Goal: Information Seeking & Learning: Learn about a topic

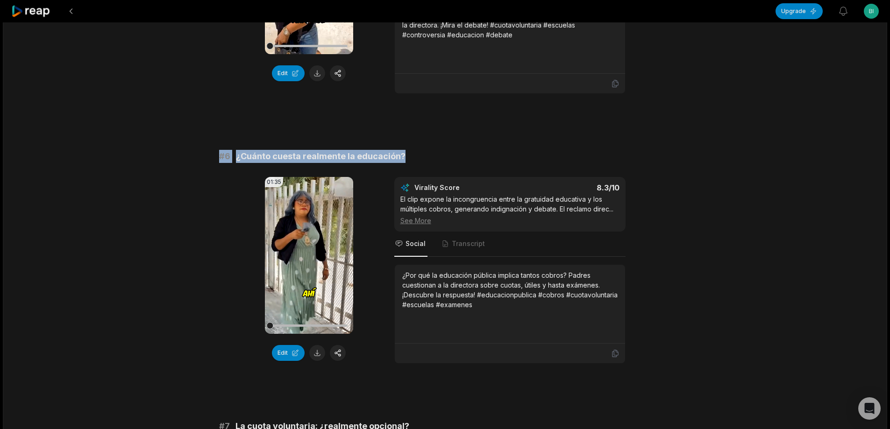
drag, startPoint x: 212, startPoint y: 155, endPoint x: 514, endPoint y: 149, distance: 301.5
copy div "# 6 ¿Cuánto cuesta realmente la educación?"
click at [317, 348] on button at bounding box center [317, 353] width 16 height 16
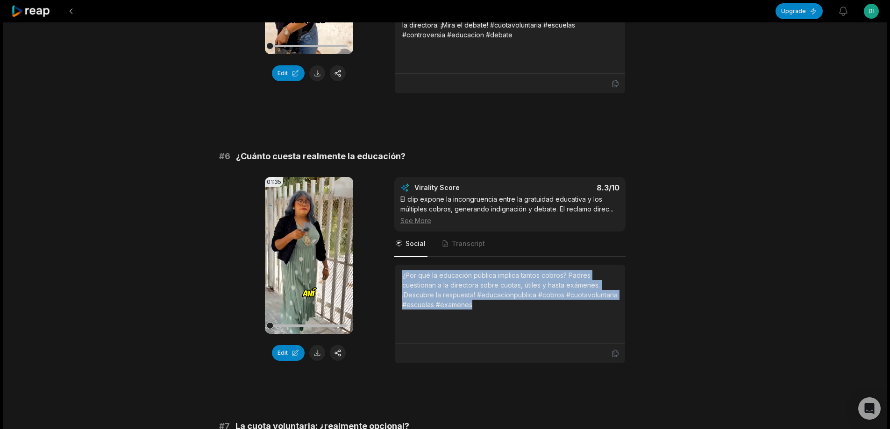
drag, startPoint x: 400, startPoint y: 274, endPoint x: 510, endPoint y: 321, distance: 118.9
click at [510, 321] on div "¿Por qué la educación pública implica tantos cobros? Padres cuestionan a la dir…" at bounding box center [510, 304] width 230 height 79
copy div "¿Por qué la educación pública implica tantos cobros? Padres cuestionan a la dir…"
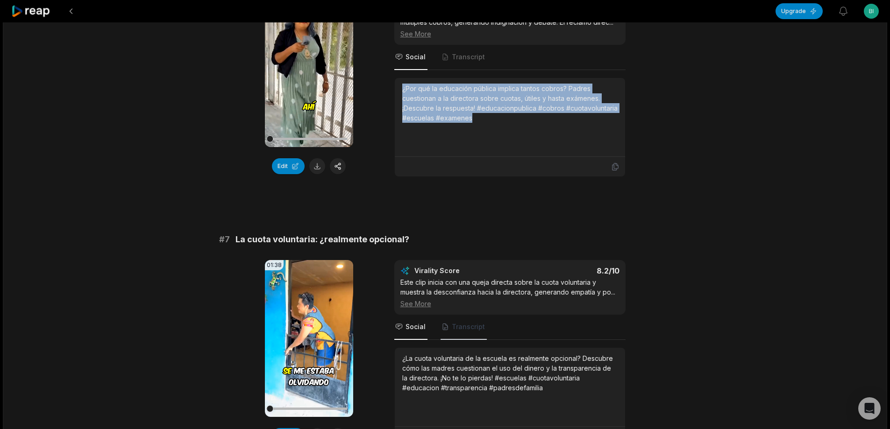
scroll to position [1636, 0]
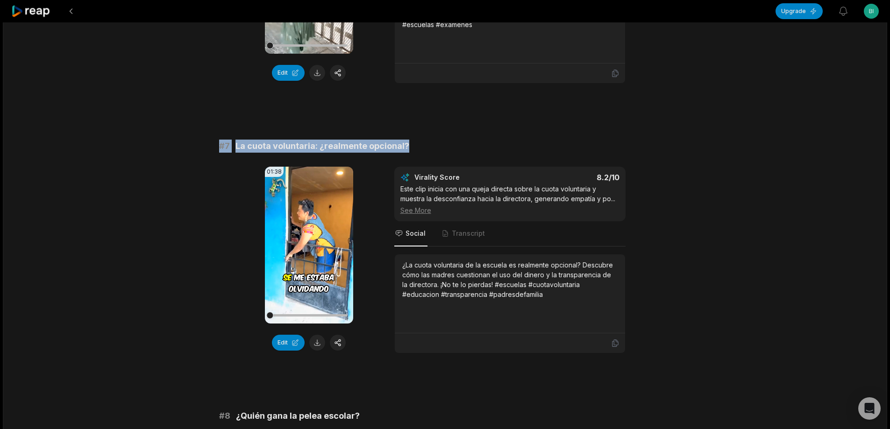
drag, startPoint x: 209, startPoint y: 148, endPoint x: 501, endPoint y: 151, distance: 292.1
copy div "# 7 La cuota voluntaria: ¿realmente opcional?"
drag, startPoint x: 319, startPoint y: 340, endPoint x: 318, endPoint y: 347, distance: 7.0
click at [319, 340] on button at bounding box center [317, 343] width 16 height 16
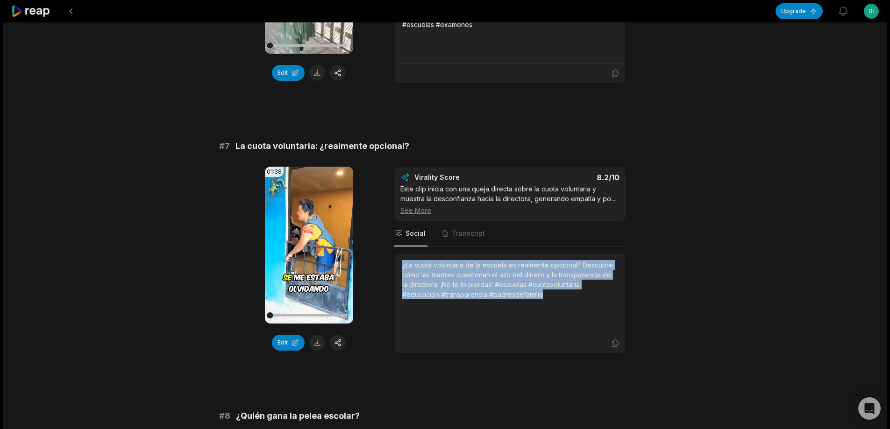
drag, startPoint x: 401, startPoint y: 267, endPoint x: 519, endPoint y: 285, distance: 119.2
click at [539, 300] on div "¿La cuota voluntaria de la escuela es realmente opcional? Descubre cómo las mad…" at bounding box center [510, 294] width 230 height 79
copy div "¿La cuota voluntaria de la escuela es realmente opcional? Descubre cómo las mad…"
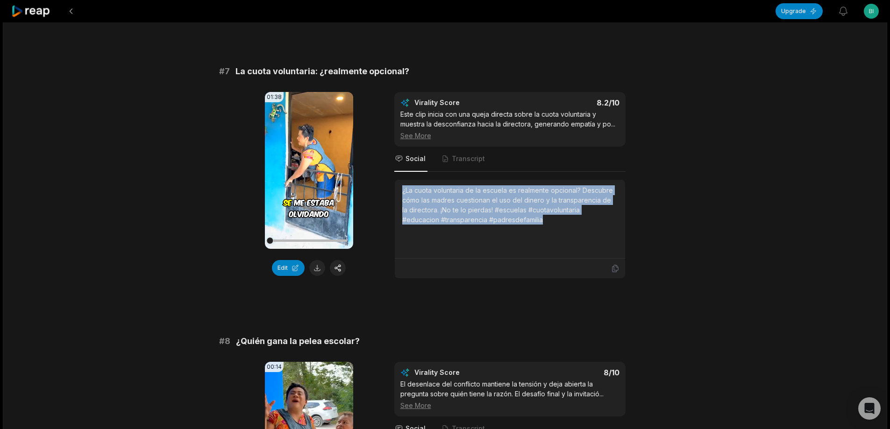
scroll to position [1854, 0]
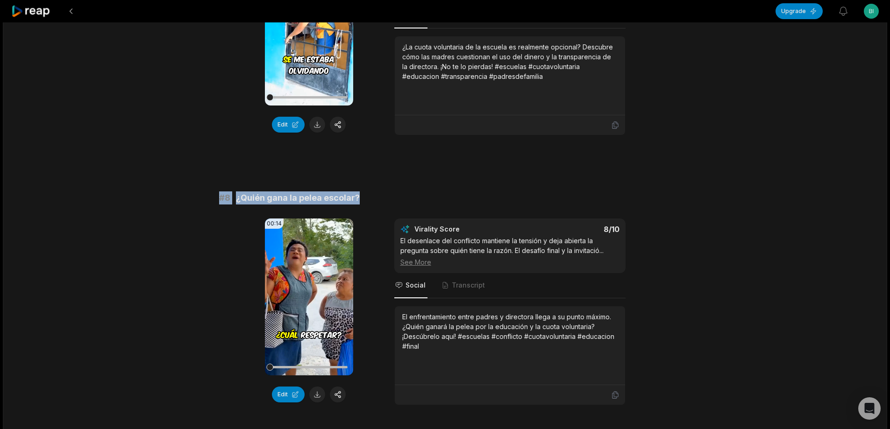
drag, startPoint x: 211, startPoint y: 200, endPoint x: 440, endPoint y: 184, distance: 229.6
copy div "# 8 ¿Quién gana la pelea escolar?"
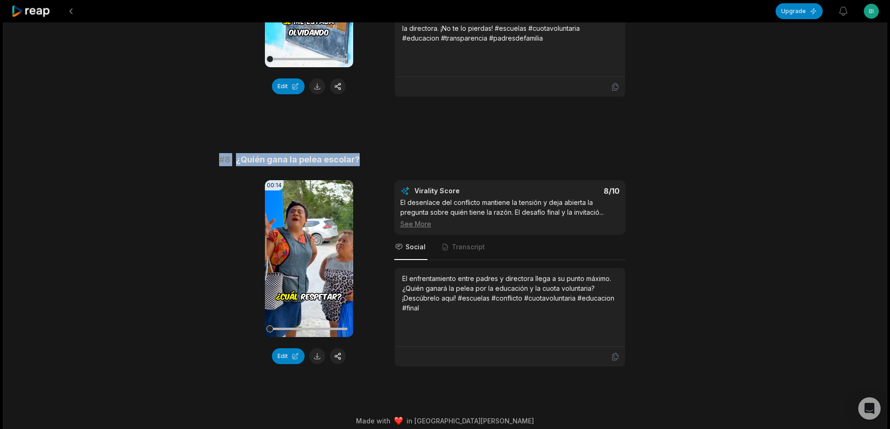
scroll to position [1901, 0]
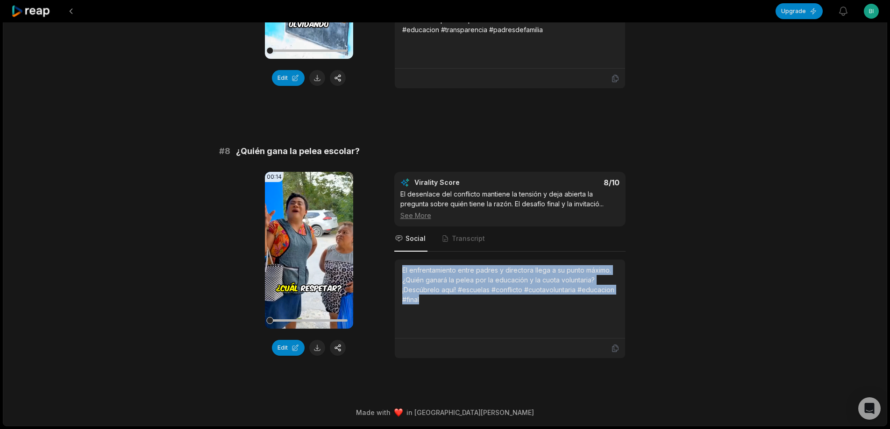
drag, startPoint x: 402, startPoint y: 268, endPoint x: 445, endPoint y: 300, distance: 53.6
click at [445, 300] on div "El enfrentamiento entre padres y directora llega a su punto máximo. ¿Quién gana…" at bounding box center [509, 284] width 215 height 39
copy div "El enfrentamiento entre padres y directora llega a su punto máximo. ¿Quién gana…"
